Goal: Task Accomplishment & Management: Use online tool/utility

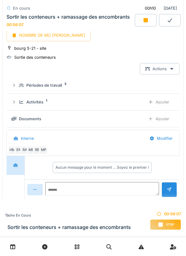
scroll to position [1037, 0]
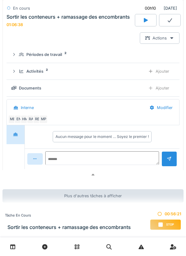
click at [79, 72] on div "Activités 2" at bounding box center [80, 71] width 122 height 6
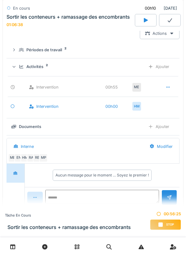
click at [127, 69] on div "Activités 2" at bounding box center [80, 67] width 122 height 6
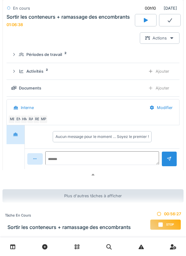
click at [110, 71] on div "Activités 2" at bounding box center [80, 71] width 122 height 6
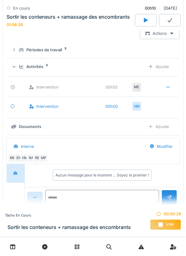
click at [164, 72] on div "Ajouter" at bounding box center [159, 66] width 32 height 11
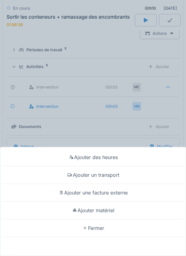
click at [114, 174] on div "Ajouter un transport" at bounding box center [93, 175] width 183 height 18
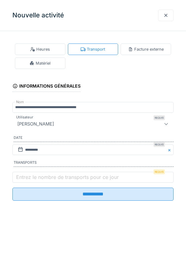
click at [33, 178] on label "Entrez le nombre de transports pour ce jour" at bounding box center [67, 176] width 105 height 7
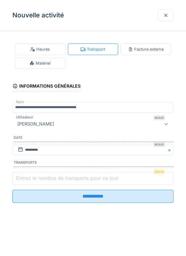
click at [33, 178] on input "Entrez le nombre de transports pour ce jour" at bounding box center [92, 178] width 161 height 13
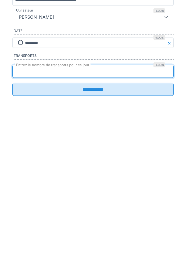
type input "*"
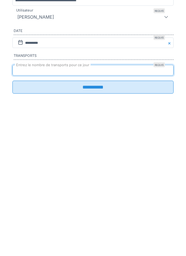
click at [59, 199] on input "**********" at bounding box center [92, 193] width 161 height 13
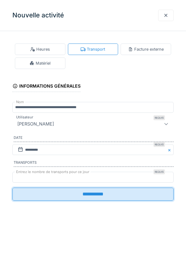
click at [101, 196] on input "**********" at bounding box center [92, 193] width 161 height 13
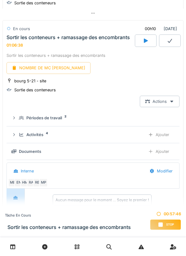
scroll to position [968, 0]
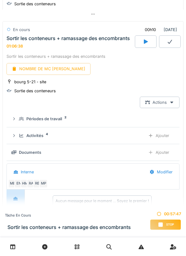
click at [36, 72] on div "NOMBRE DE MC [PERSON_NAME]" at bounding box center [49, 68] width 84 height 11
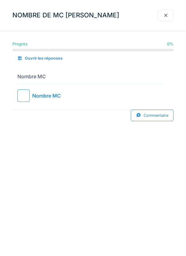
click at [28, 95] on div at bounding box center [23, 95] width 12 height 12
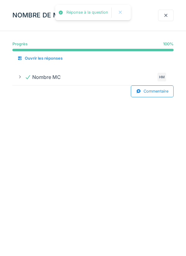
click at [167, 13] on div at bounding box center [165, 15] width 5 height 6
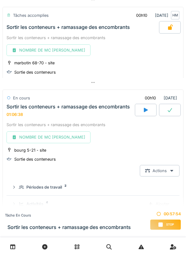
scroll to position [899, 0]
click at [17, 247] on link at bounding box center [13, 246] width 16 height 15
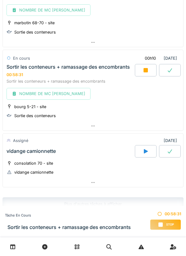
scroll to position [951, 0]
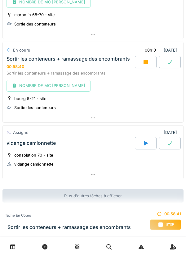
click at [141, 65] on div at bounding box center [146, 62] width 22 height 12
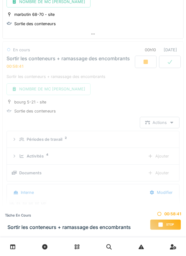
scroll to position [968, 0]
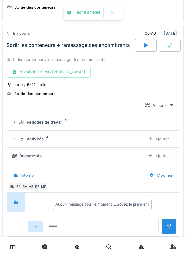
click at [169, 42] on div at bounding box center [170, 45] width 22 height 12
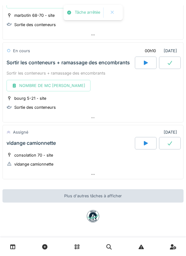
scroll to position [950, 0]
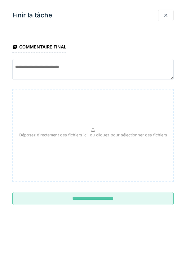
click at [114, 198] on input "**********" at bounding box center [92, 198] width 161 height 13
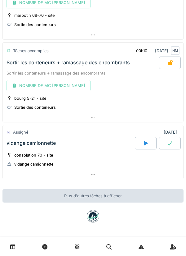
click at [141, 145] on div at bounding box center [146, 143] width 22 height 12
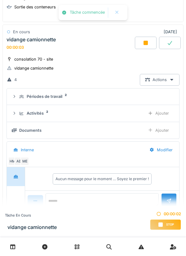
scroll to position [1093, 0]
